Goal: Information Seeking & Learning: Learn about a topic

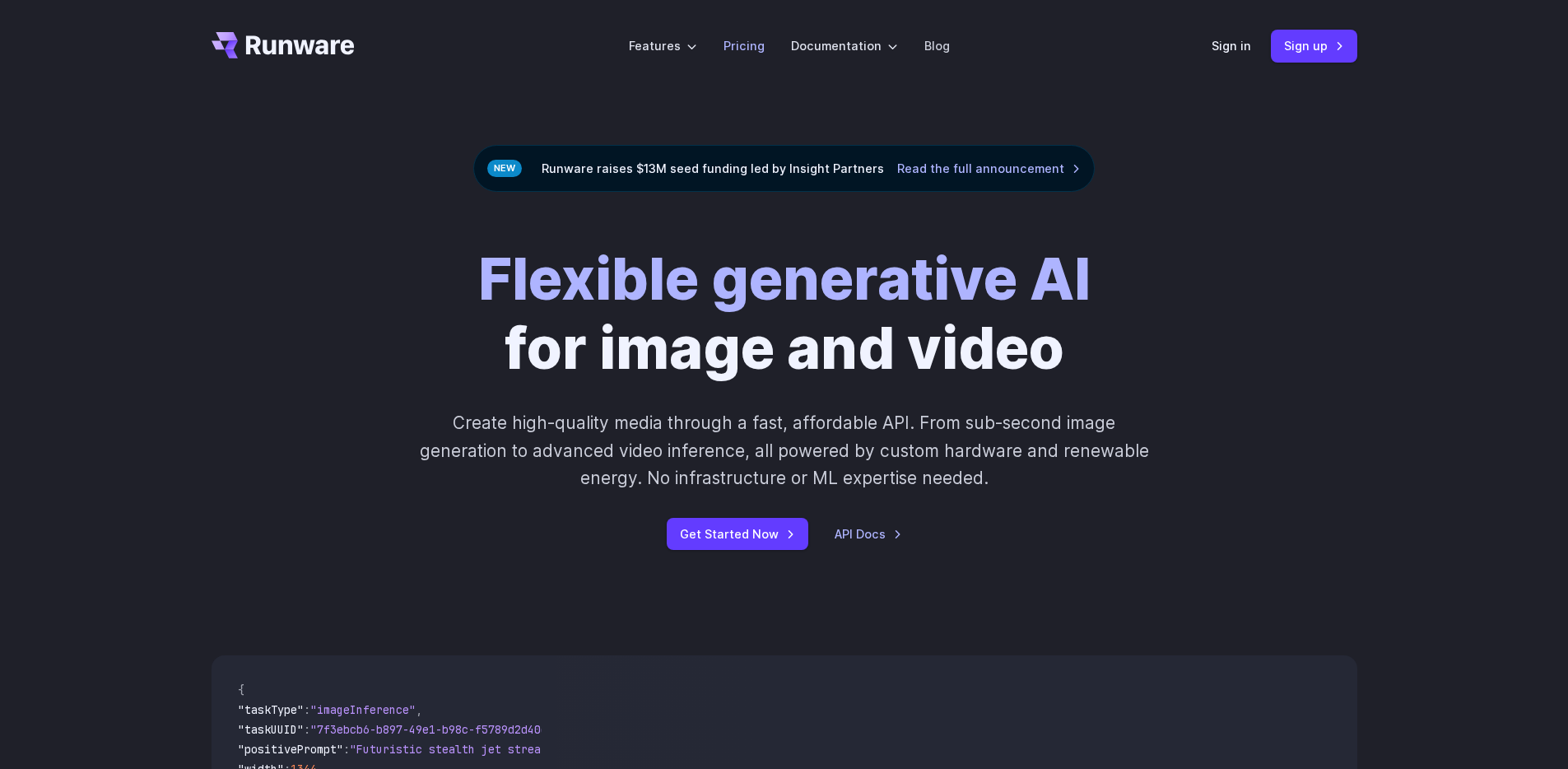
click at [746, 42] on link "Pricing" at bounding box center [744, 45] width 41 height 19
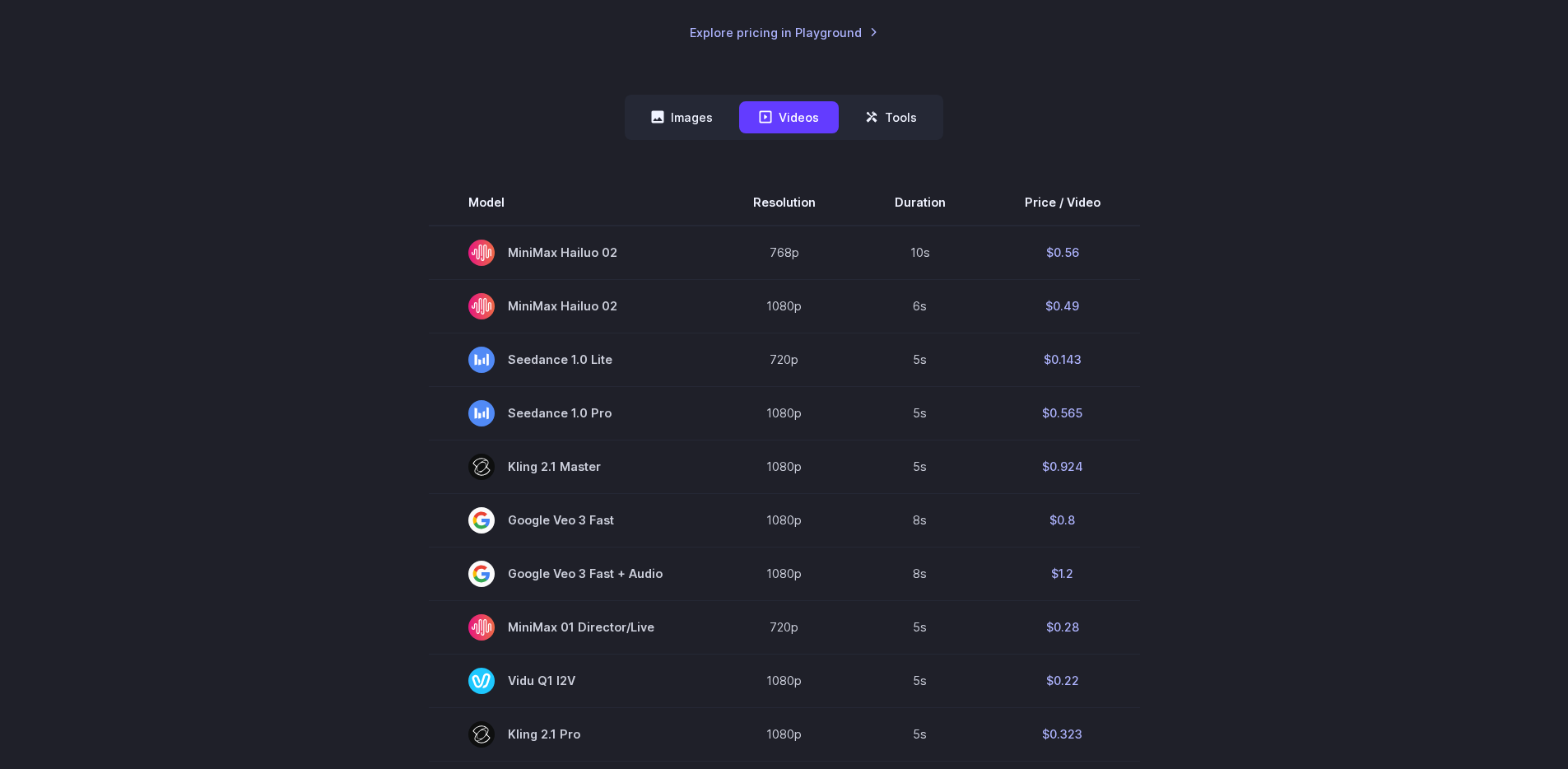
scroll to position [379, 0]
click at [693, 127] on button "Images" at bounding box center [682, 117] width 102 height 32
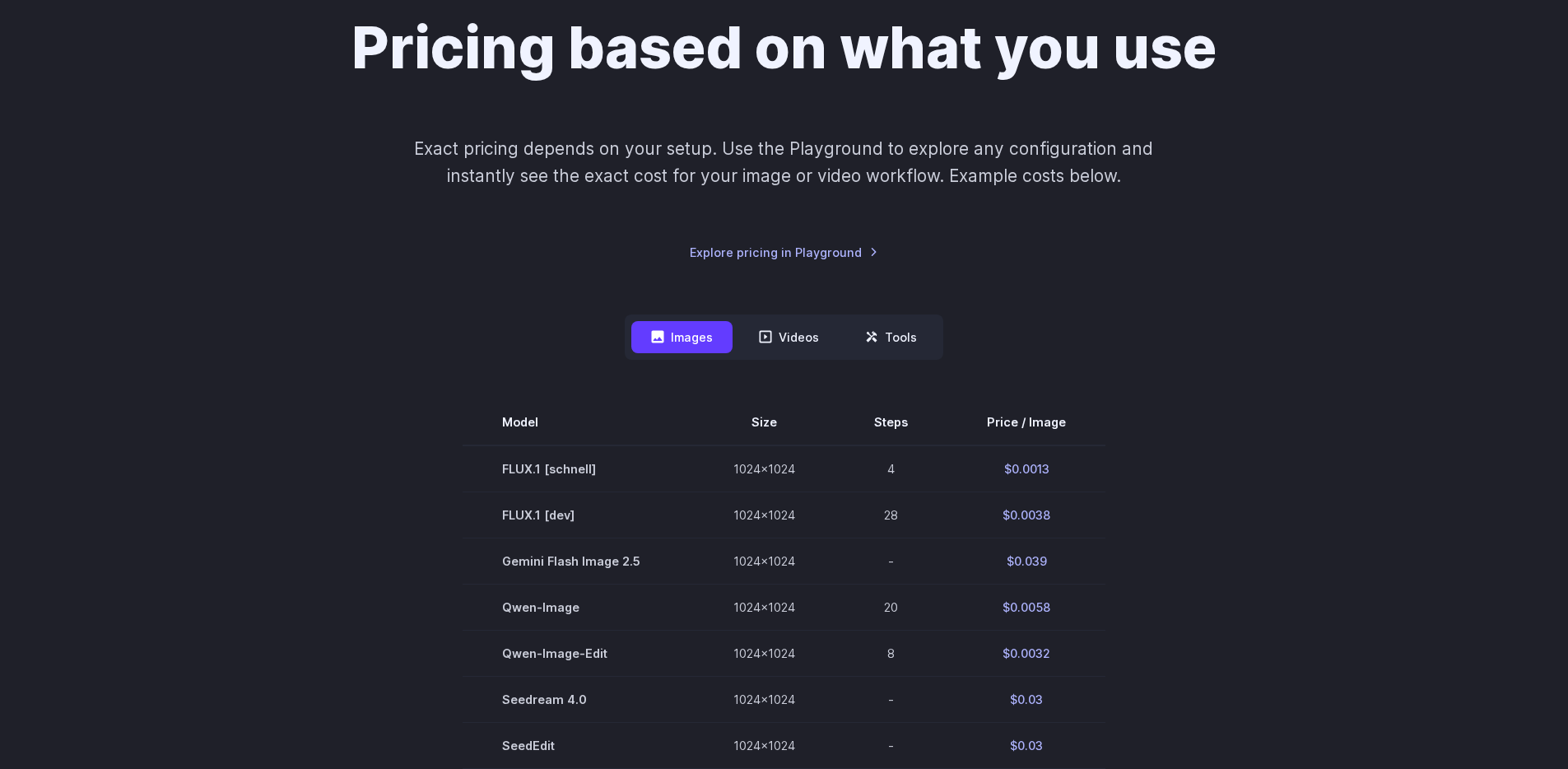
scroll to position [0, 0]
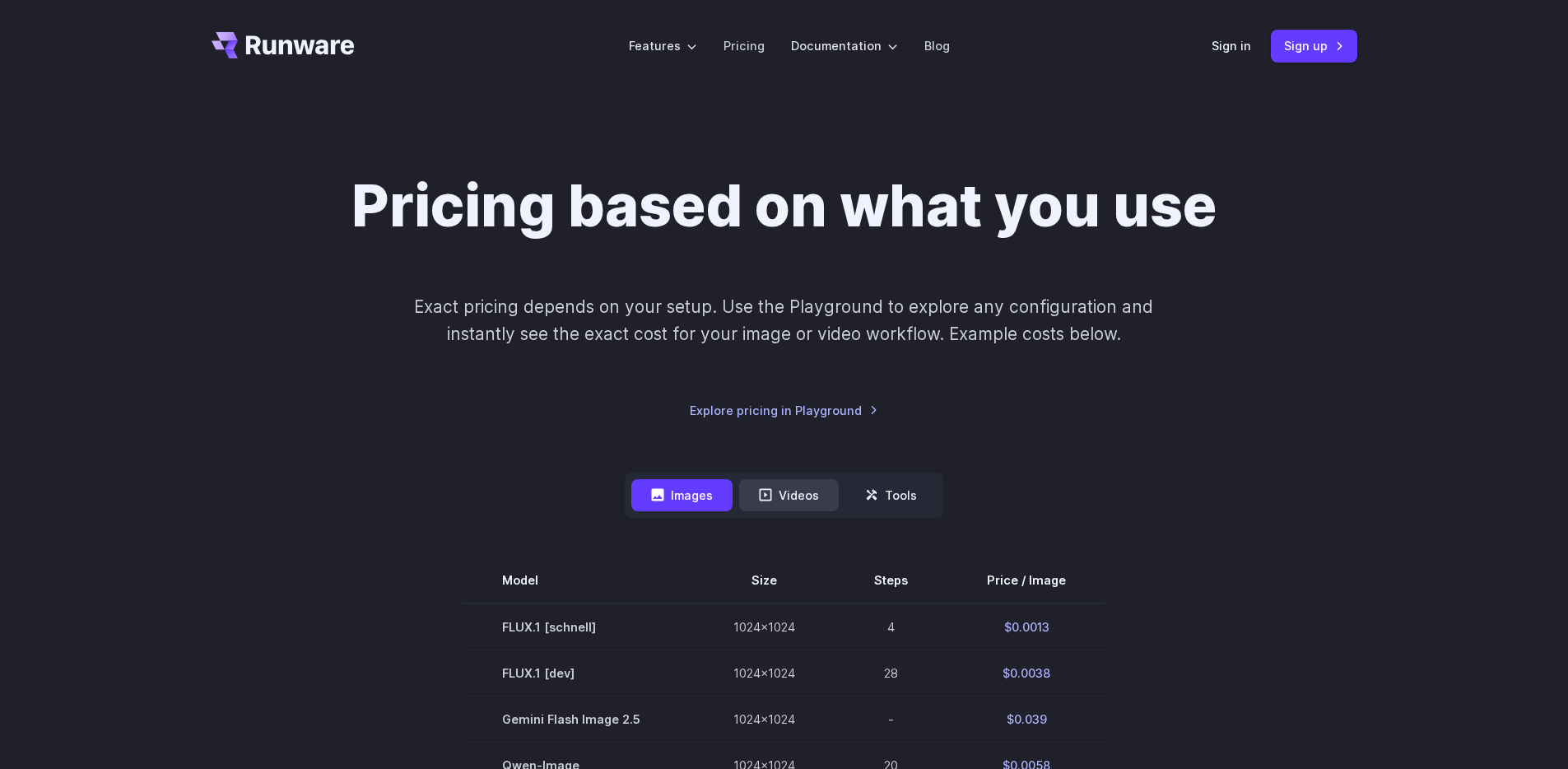
click at [791, 499] on button "Videos" at bounding box center [788, 495] width 100 height 32
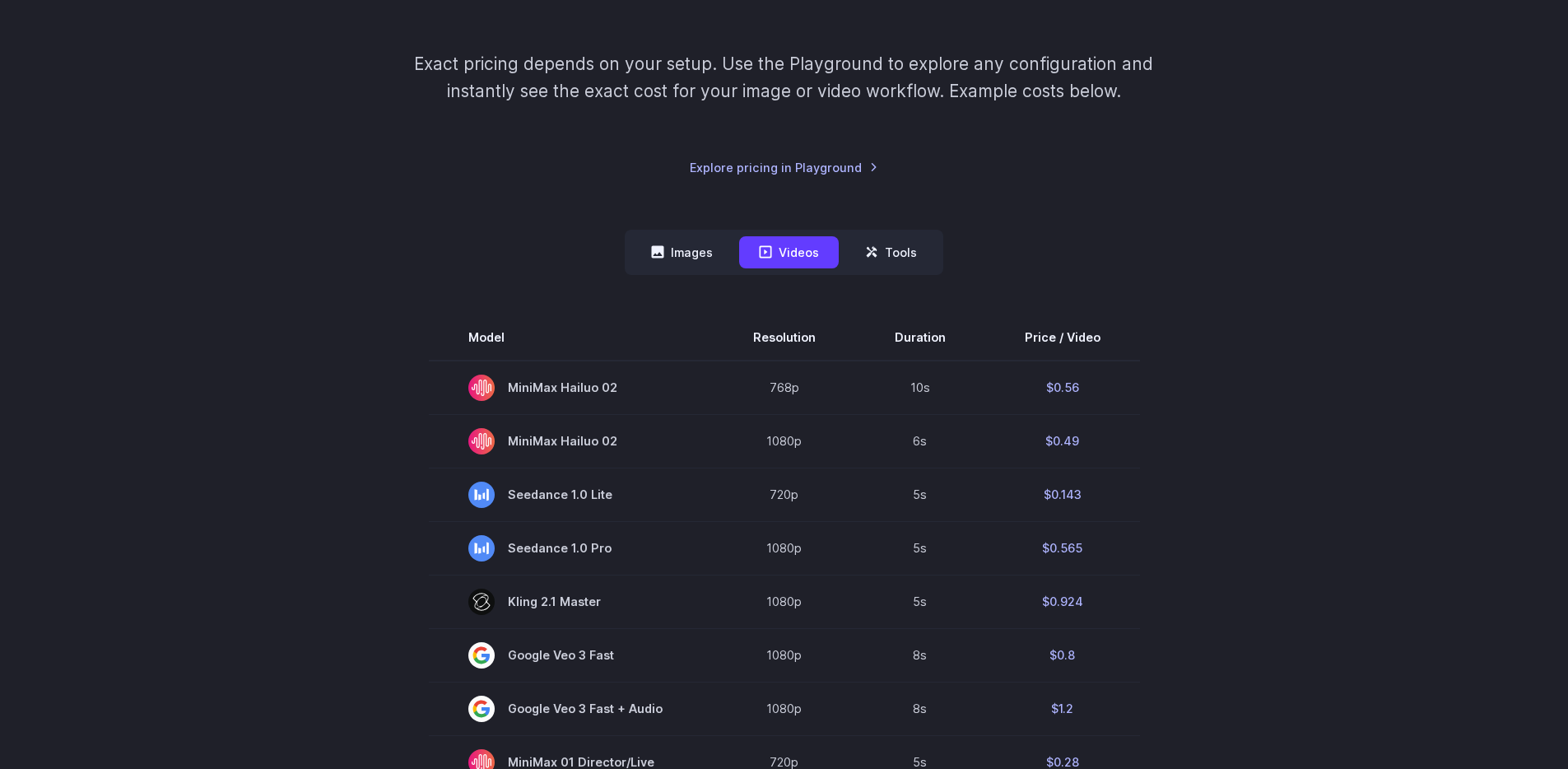
scroll to position [241, 0]
click at [895, 268] on button "Tools" at bounding box center [891, 255] width 92 height 32
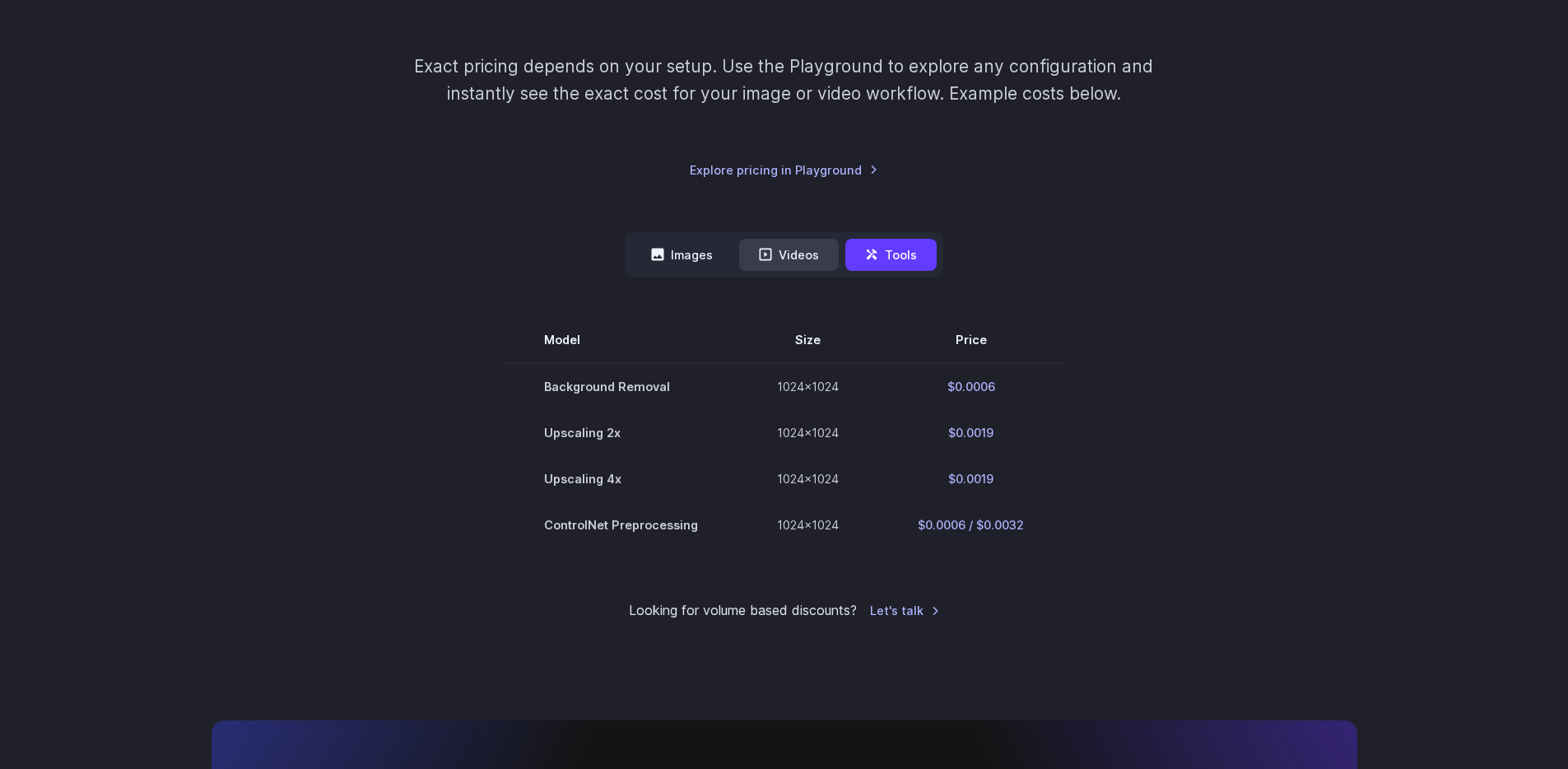
click at [788, 261] on button "Videos" at bounding box center [788, 255] width 100 height 32
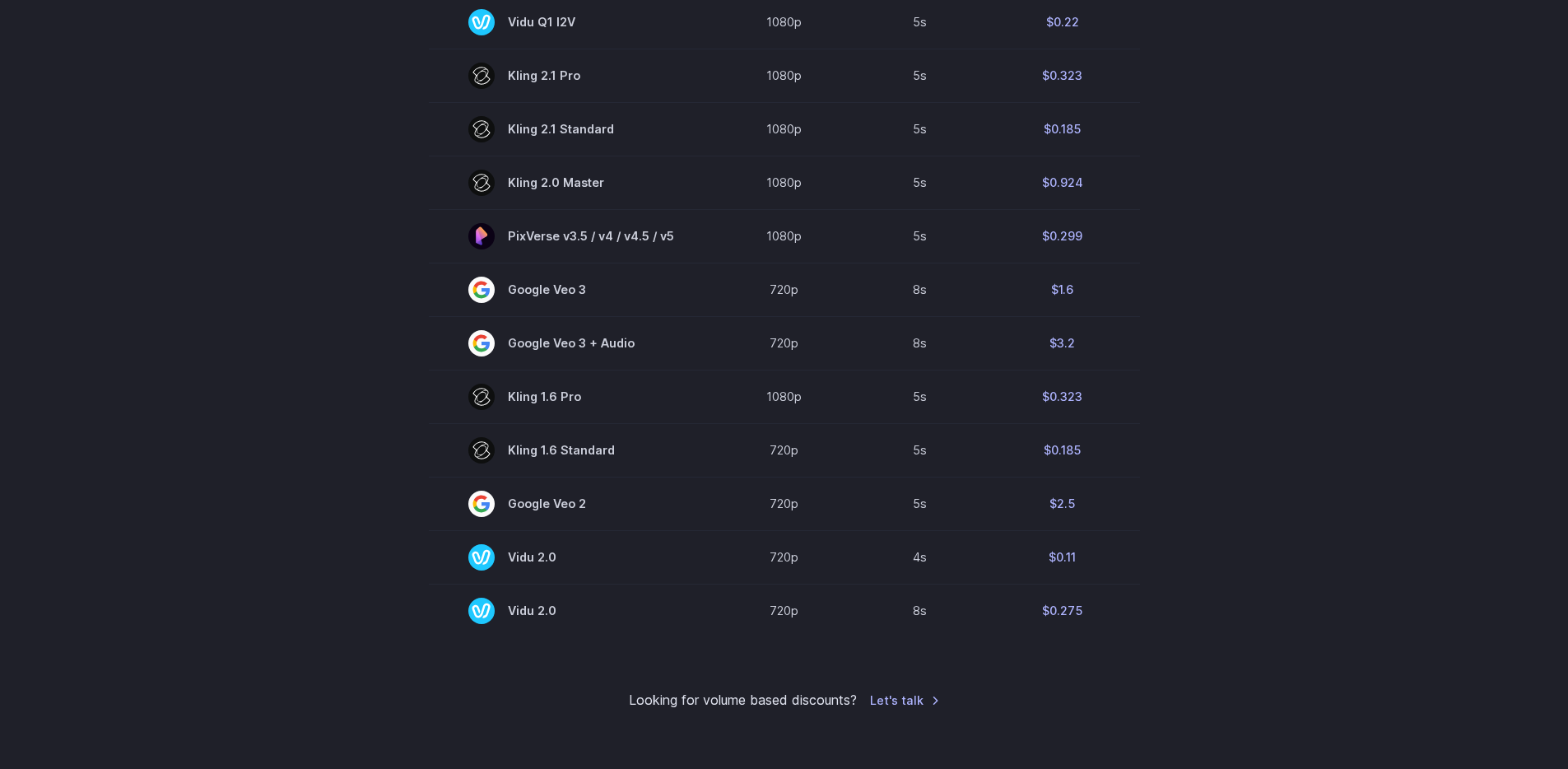
scroll to position [1038, 0]
